Goal: Task Accomplishment & Management: Manage account settings

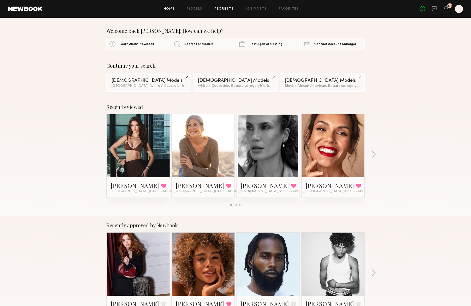
click at [227, 10] on link "Requests" at bounding box center [224, 8] width 19 height 3
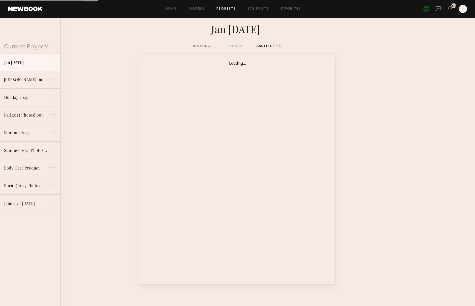
click at [209, 45] on div "booking (4)" at bounding box center [205, 46] width 24 height 6
